Goal: Navigation & Orientation: Find specific page/section

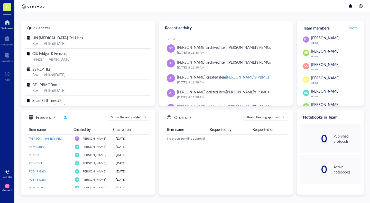
click at [3, 53] on div at bounding box center [7, 55] width 11 height 8
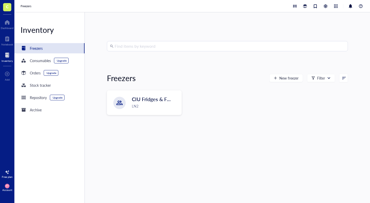
click at [156, 114] on div "CIU Fridges & Freezers LN2" at bounding box center [144, 103] width 74 height 24
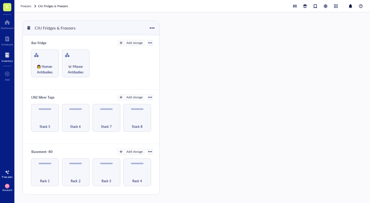
scroll to position [24, 0]
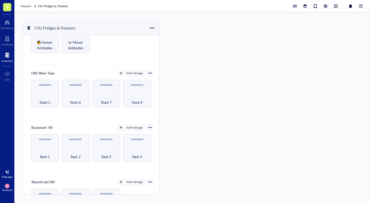
click at [50, 154] on div "Rack 1" at bounding box center [44, 154] width 23 height 11
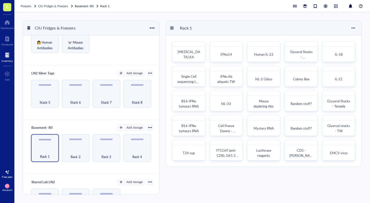
click at [130, 152] on div "Rack 4" at bounding box center [137, 154] width 23 height 11
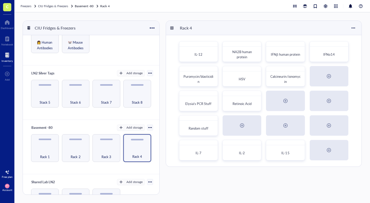
click at [113, 149] on div "Rack 3" at bounding box center [106, 154] width 23 height 11
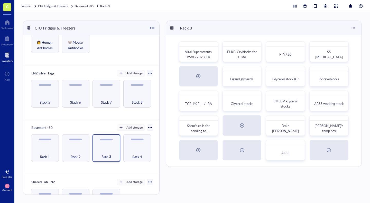
click at [78, 147] on div "Rack 2" at bounding box center [76, 149] width 28 height 28
